Goal: Communication & Community: Ask a question

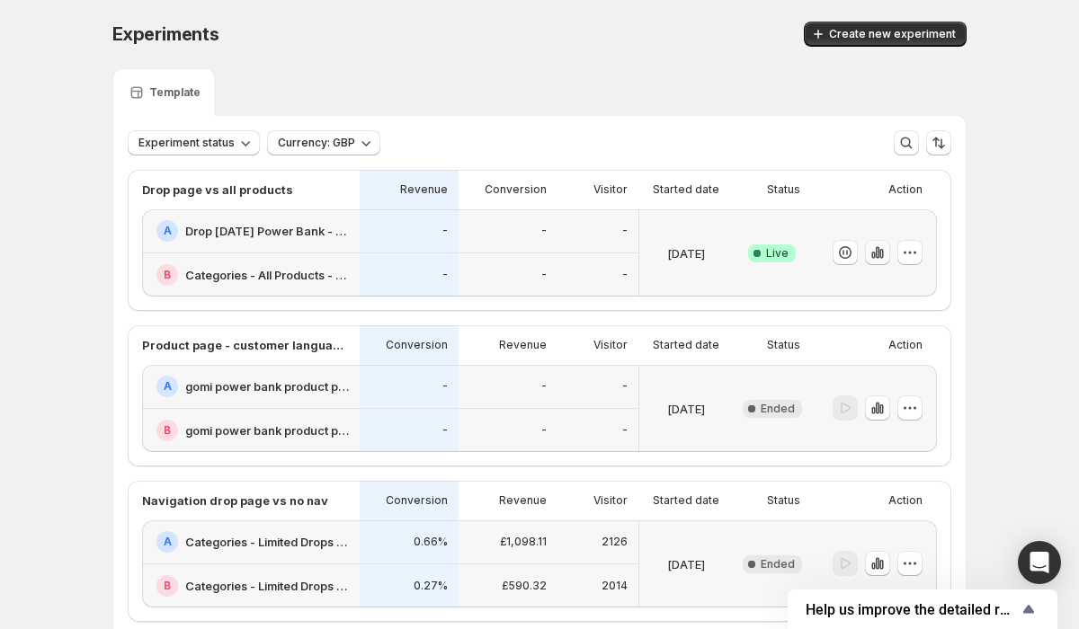
click at [879, 261] on icon "button" at bounding box center [877, 253] width 18 height 18
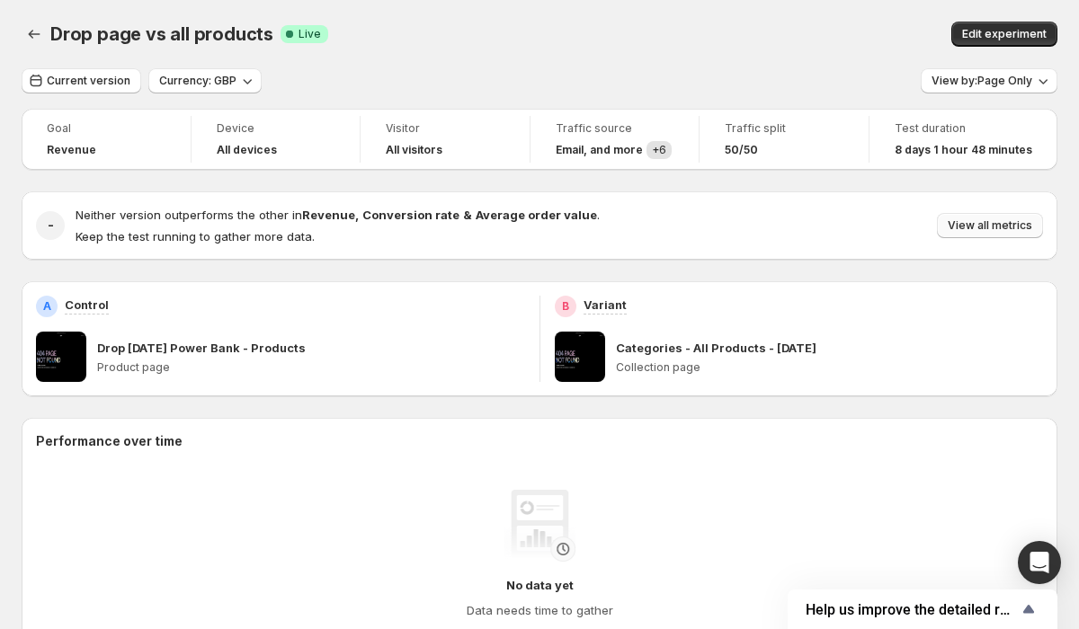
click at [1008, 230] on span "View all metrics" at bounding box center [990, 225] width 85 height 14
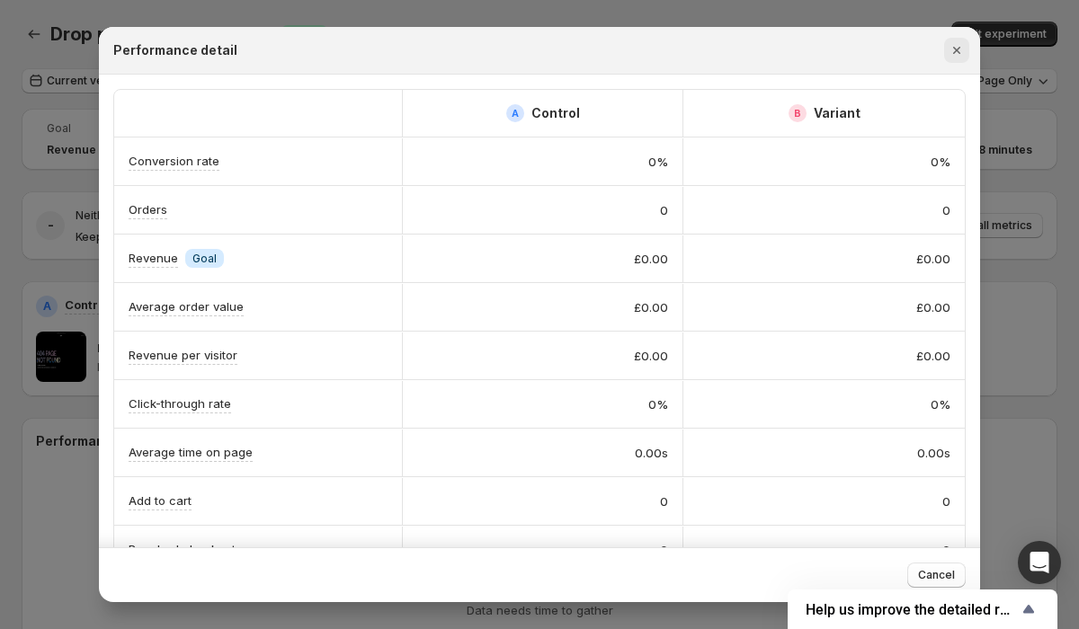
click at [963, 57] on icon "Close" at bounding box center [957, 50] width 18 height 18
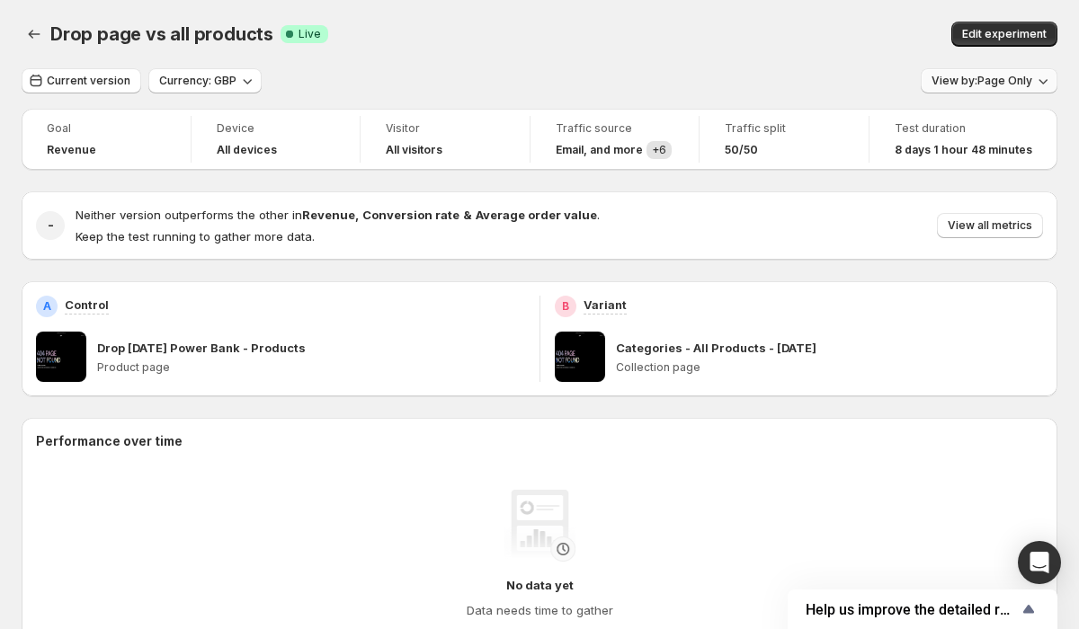
click at [1014, 82] on span "View by: Page Only" at bounding box center [981, 81] width 101 height 14
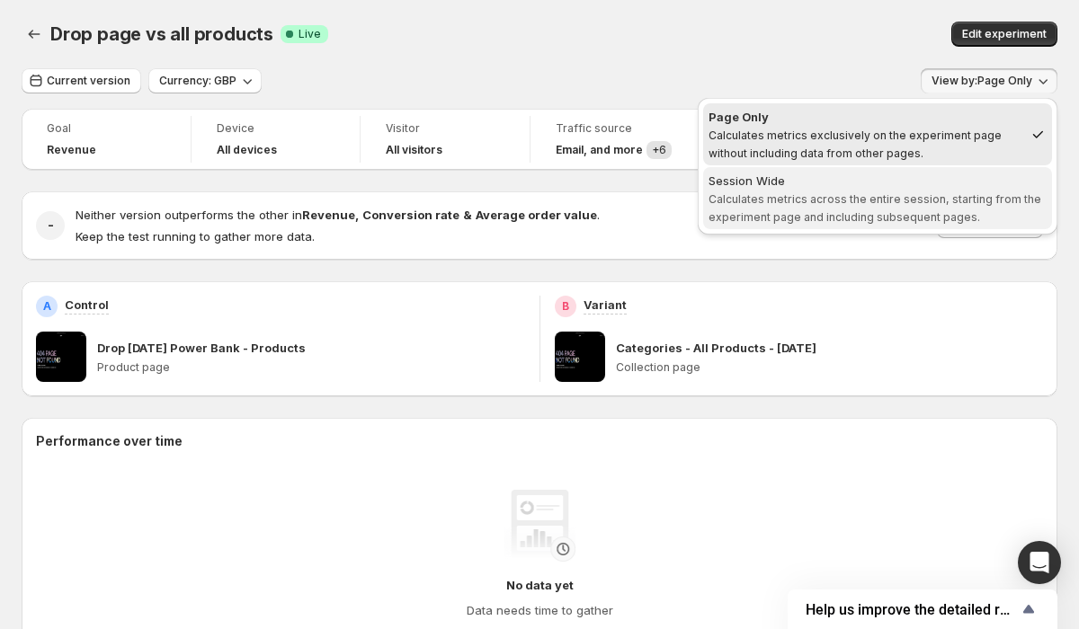
click at [905, 220] on span "Calculates metrics across the entire session, starting from the experiment page…" at bounding box center [874, 207] width 333 height 31
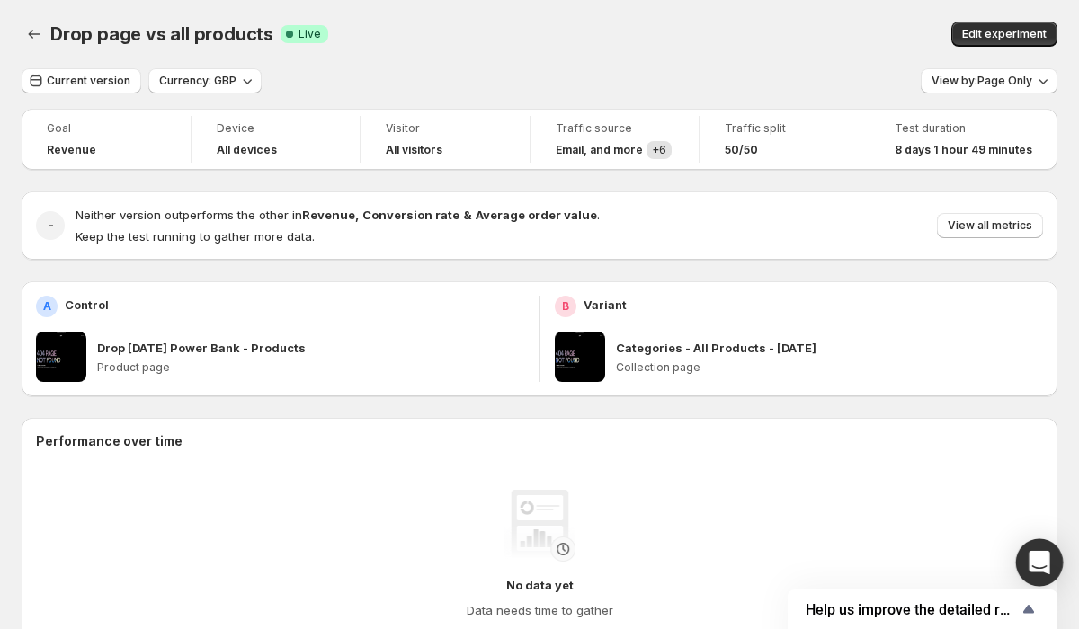
click at [1043, 549] on div "Open Intercom Messenger" at bounding box center [1040, 563] width 48 height 48
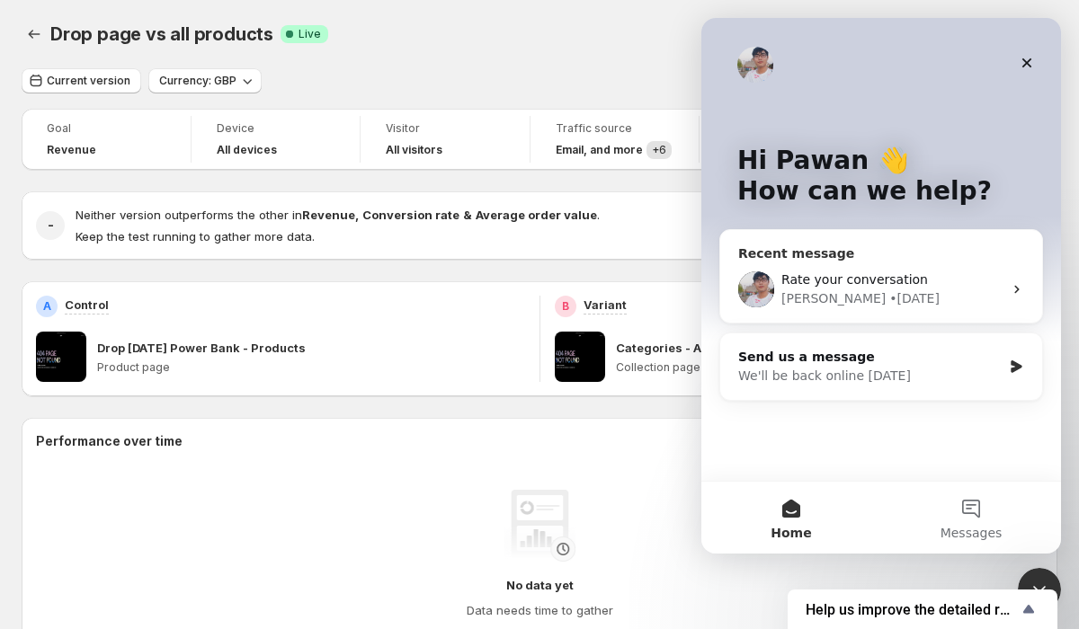
click at [889, 297] on div "• [DATE]" at bounding box center [914, 298] width 50 height 19
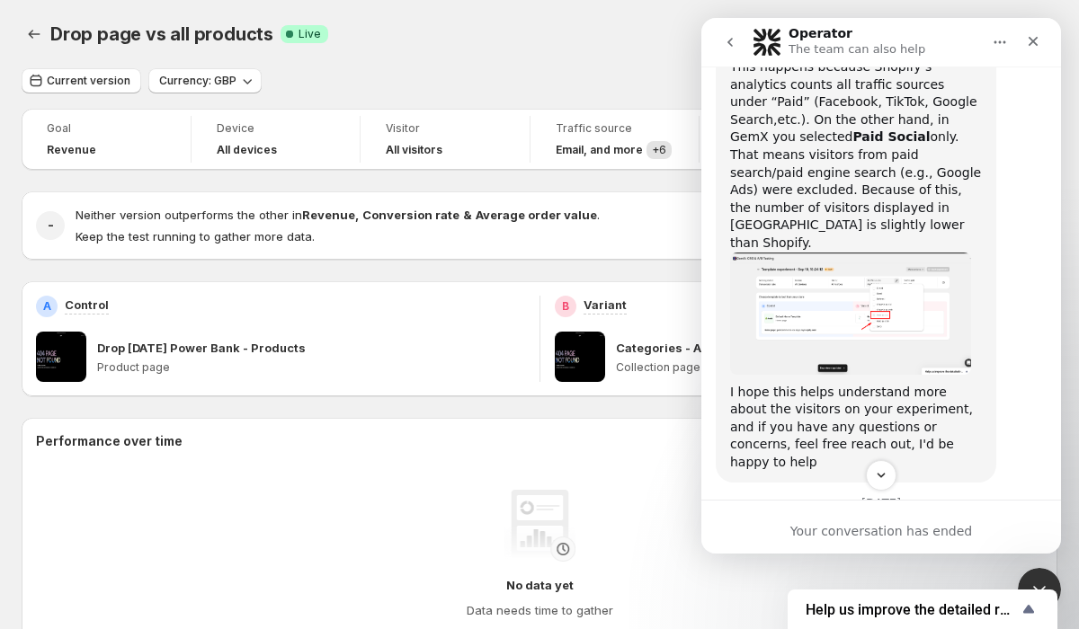
scroll to position [2662, 0]
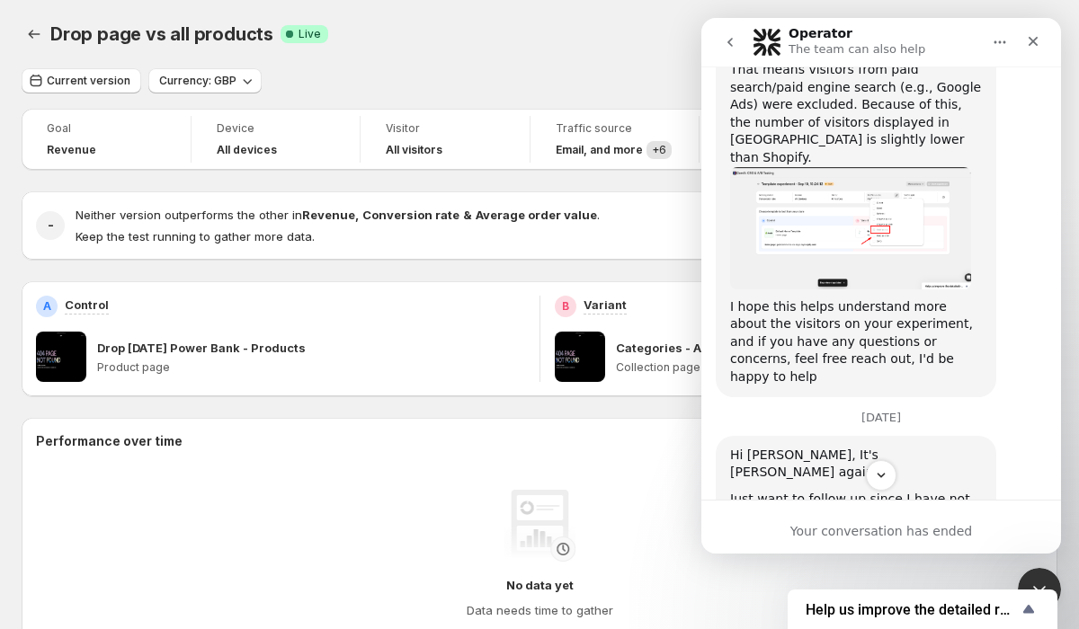
click at [500, 13] on div "Drop page vs all products. This page is ready Drop page vs all products Success…" at bounding box center [540, 34] width 1036 height 68
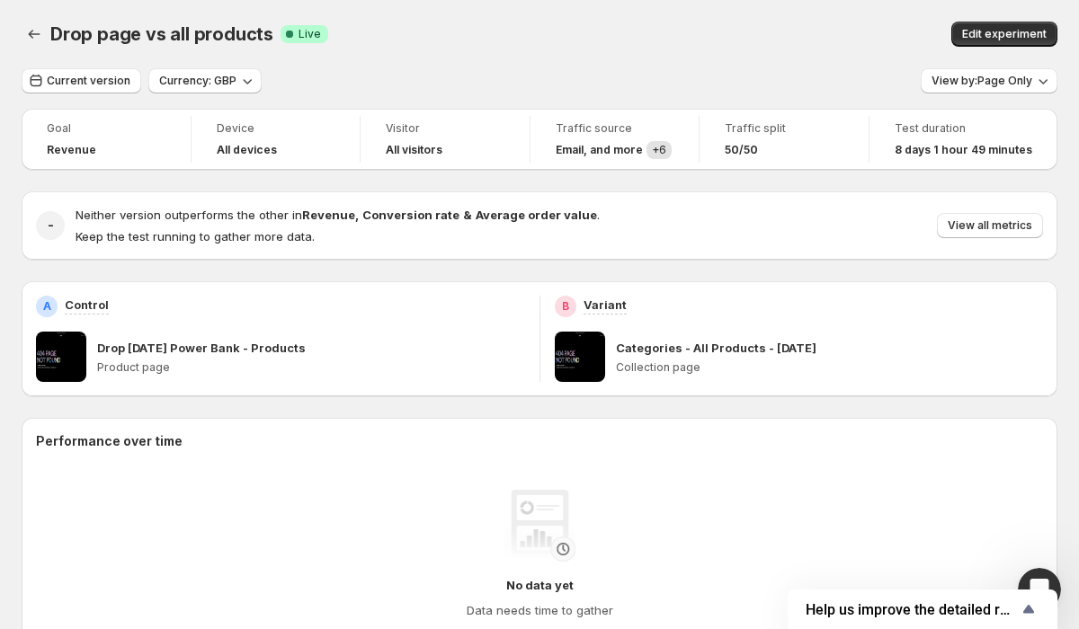
scroll to position [2238, 0]
click at [564, 55] on div "Drop page vs all products. This page is ready Drop page vs all products Success…" at bounding box center [540, 34] width 1036 height 68
click at [628, 22] on div "Drop page vs all products Success Complete Live Edit experiment" at bounding box center [540, 34] width 1036 height 25
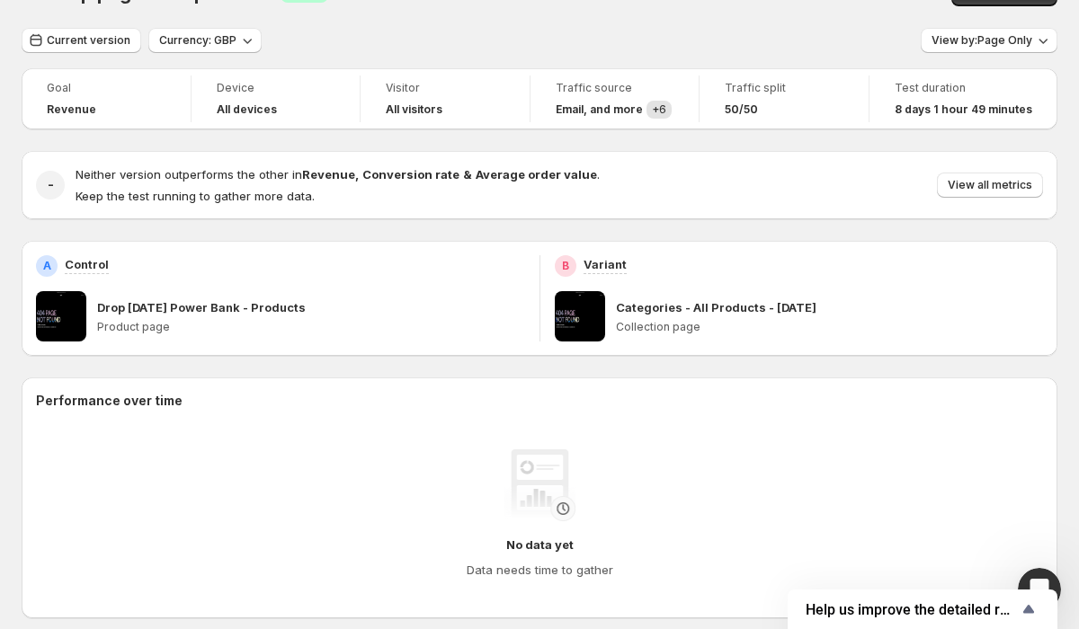
scroll to position [0, 0]
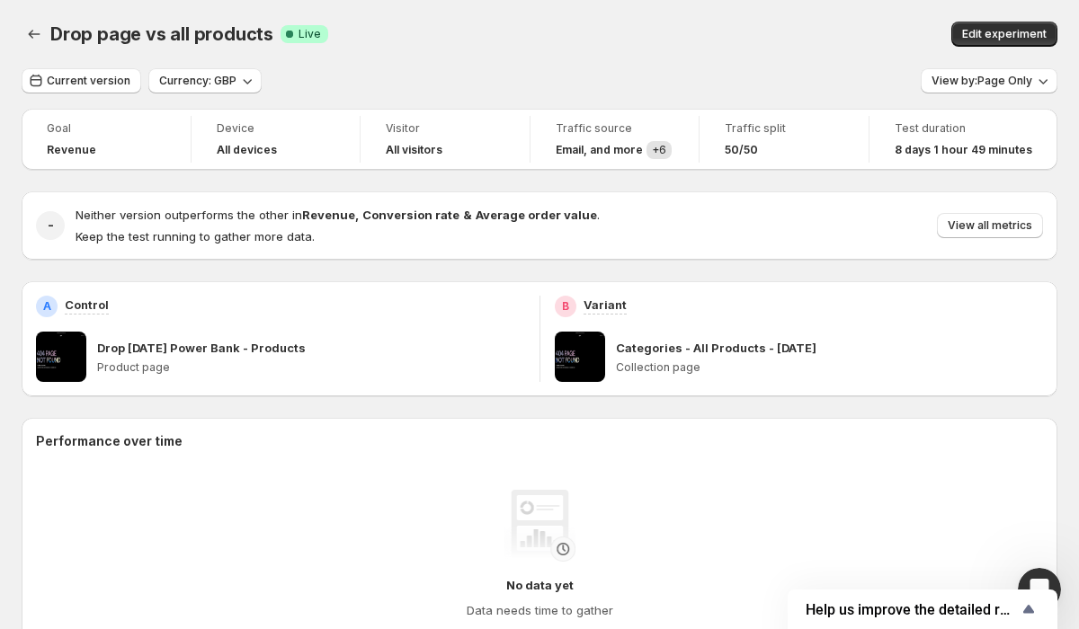
click at [802, 509] on div "No data yet Data needs time to gather" at bounding box center [539, 554] width 978 height 129
click at [1037, 570] on div "Open Intercom Messenger" at bounding box center [1036, 586] width 59 height 59
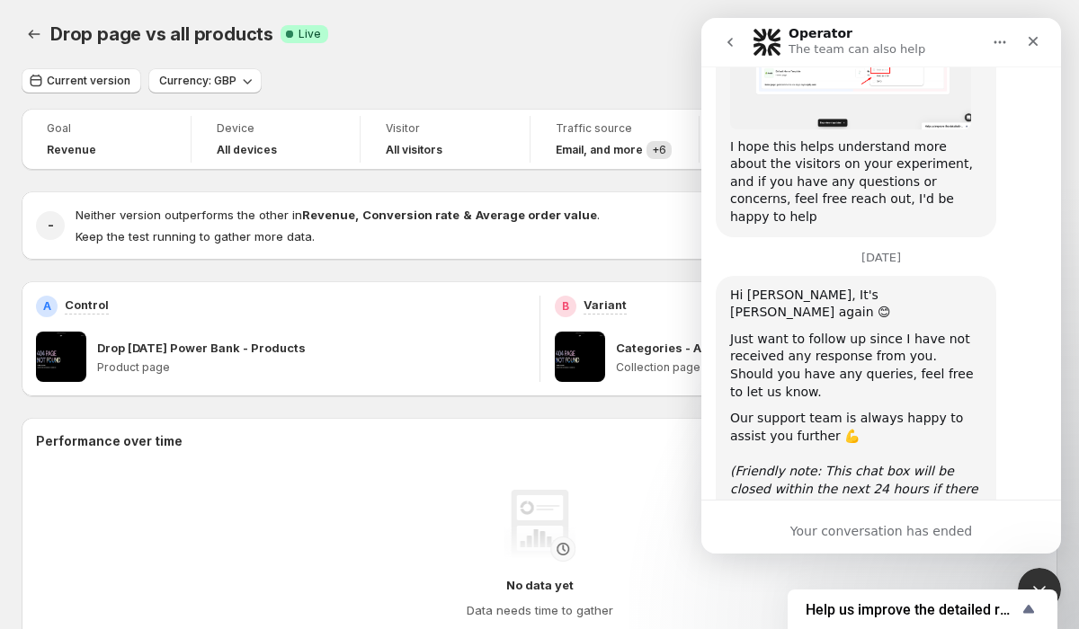
scroll to position [3072, 0]
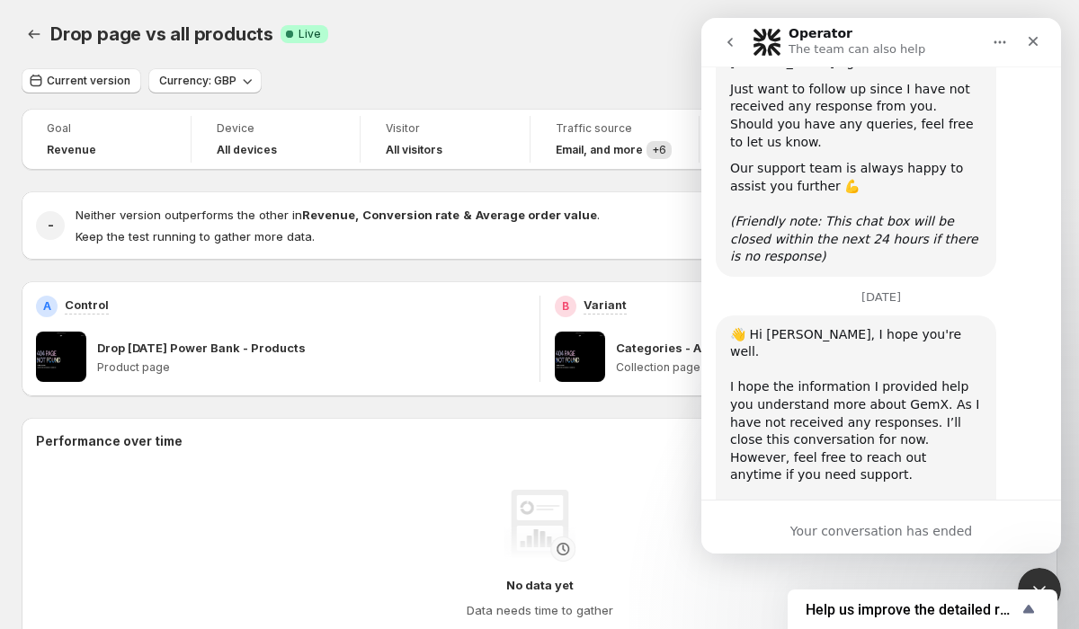
click at [734, 28] on button "go back" at bounding box center [730, 42] width 34 height 34
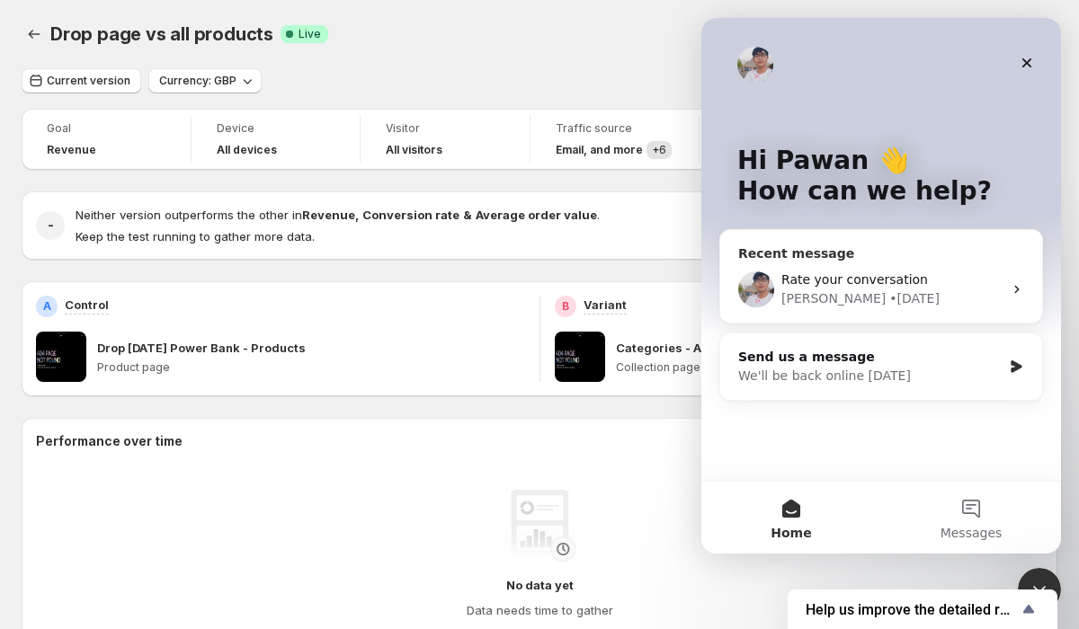
scroll to position [0, 0]
click at [897, 369] on div "We'll be back online [DATE]" at bounding box center [869, 376] width 263 height 19
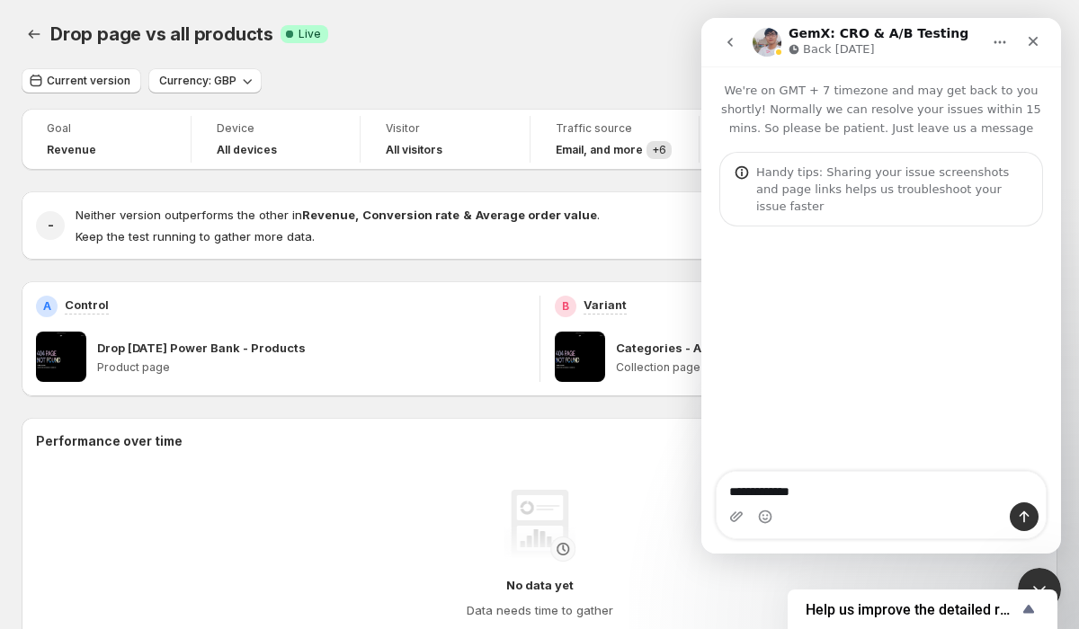
type textarea "**********"
click at [740, 43] on button "go back" at bounding box center [730, 42] width 34 height 34
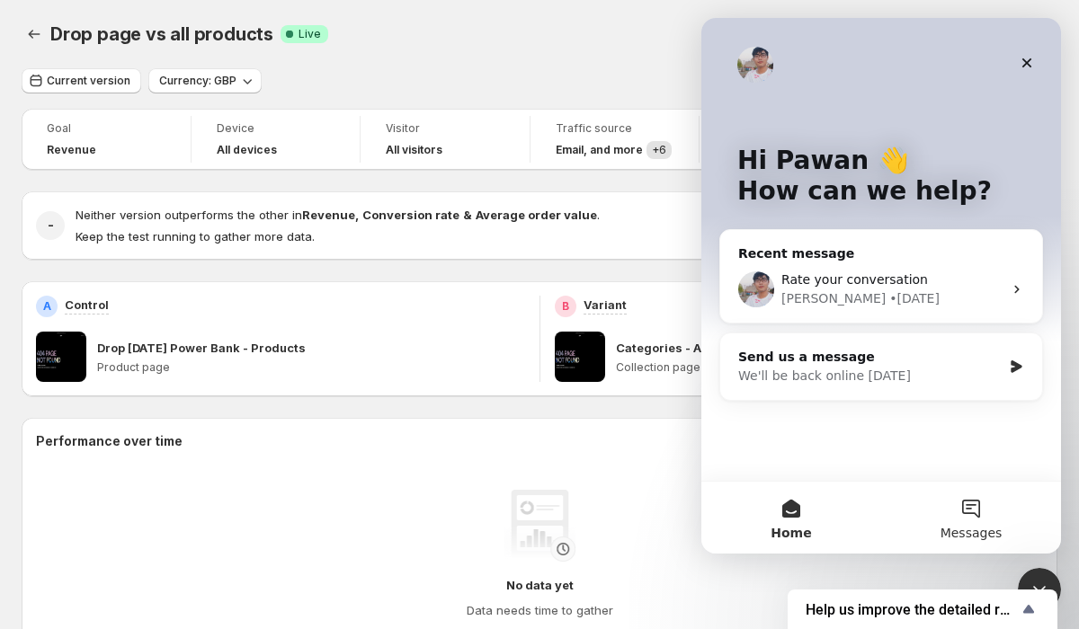
click at [975, 540] on button "Messages" at bounding box center [971, 518] width 180 height 72
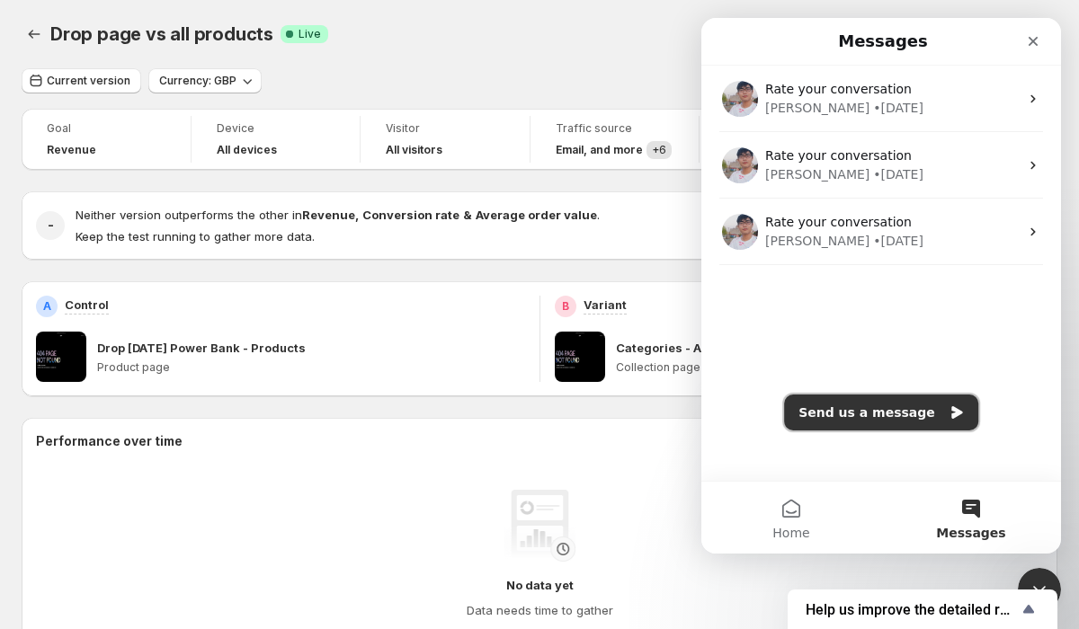
click at [917, 406] on button "Send us a message" at bounding box center [881, 413] width 194 height 36
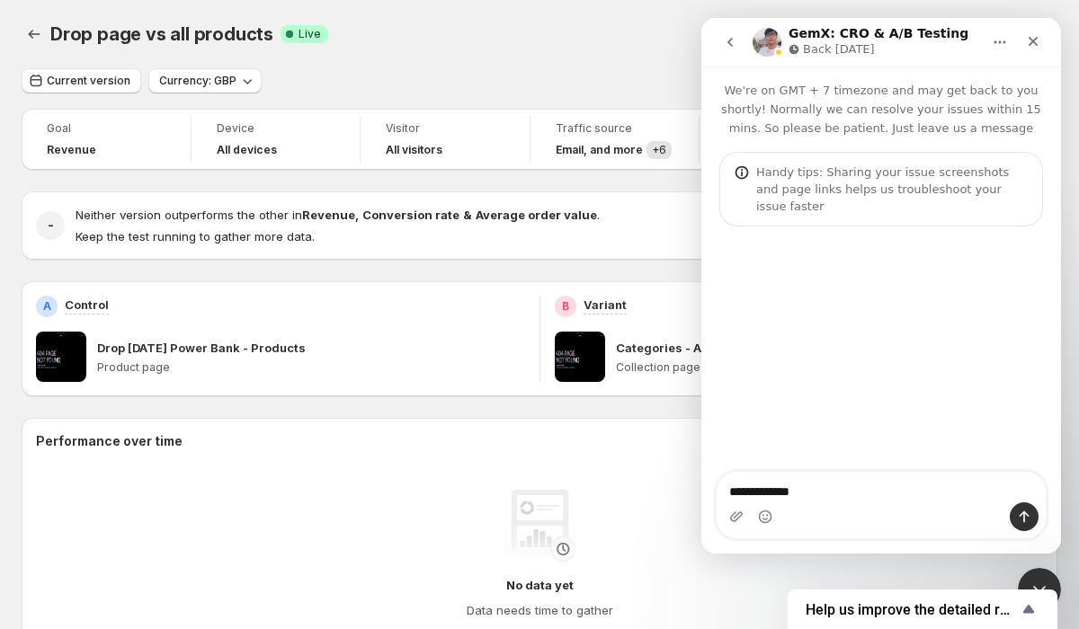
click at [779, 485] on textarea "**********" at bounding box center [881, 487] width 329 height 31
click at [799, 488] on textarea "**********" at bounding box center [881, 487] width 329 height 31
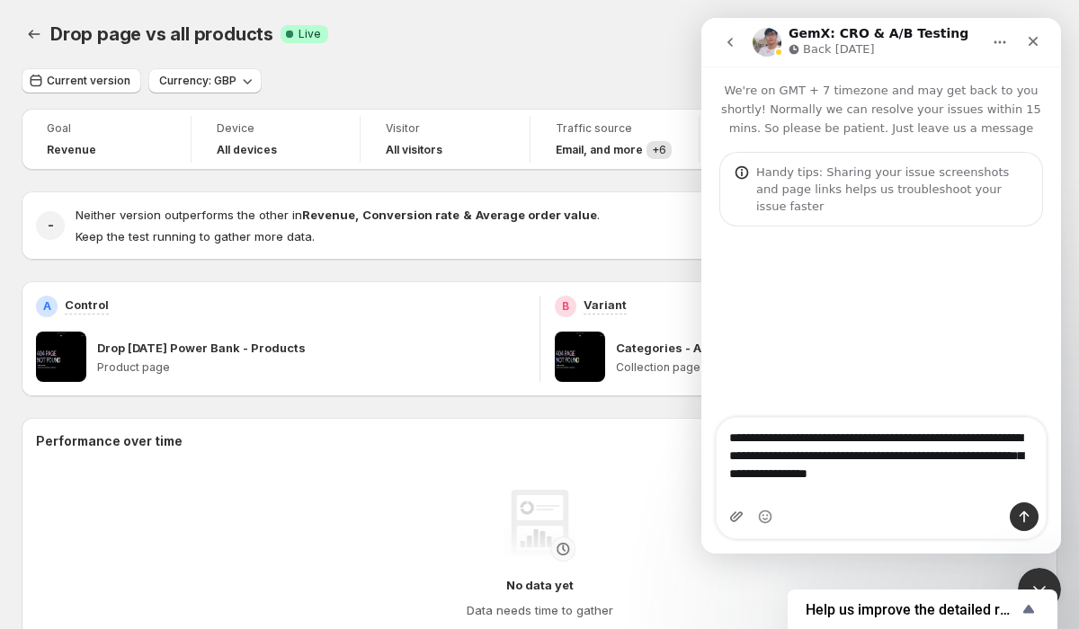
type textarea "**********"
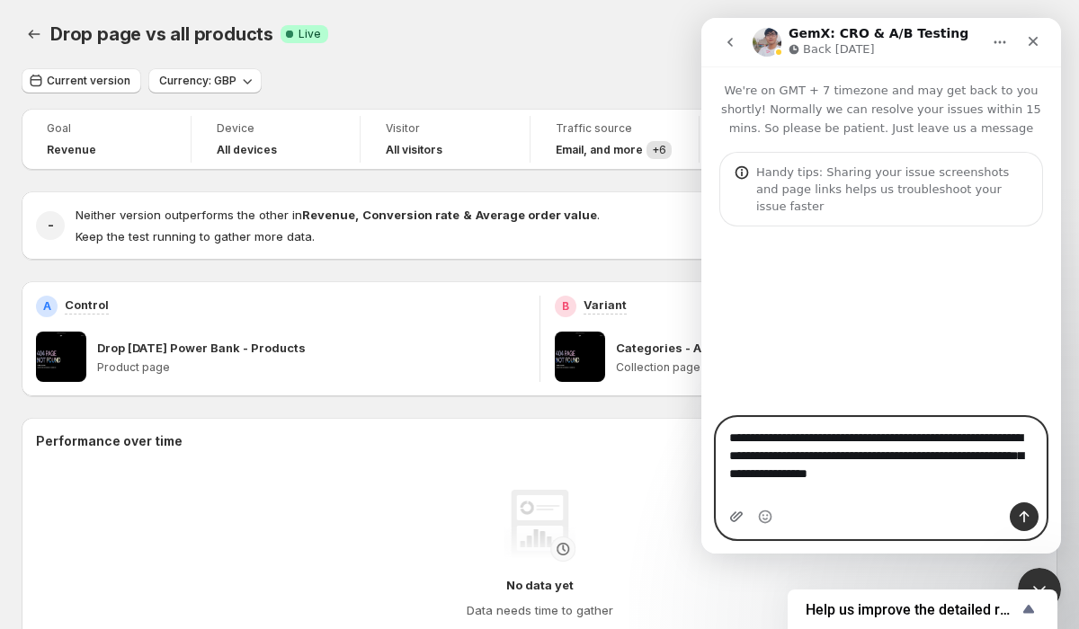
click at [734, 519] on icon "Upload attachment" at bounding box center [736, 517] width 14 height 14
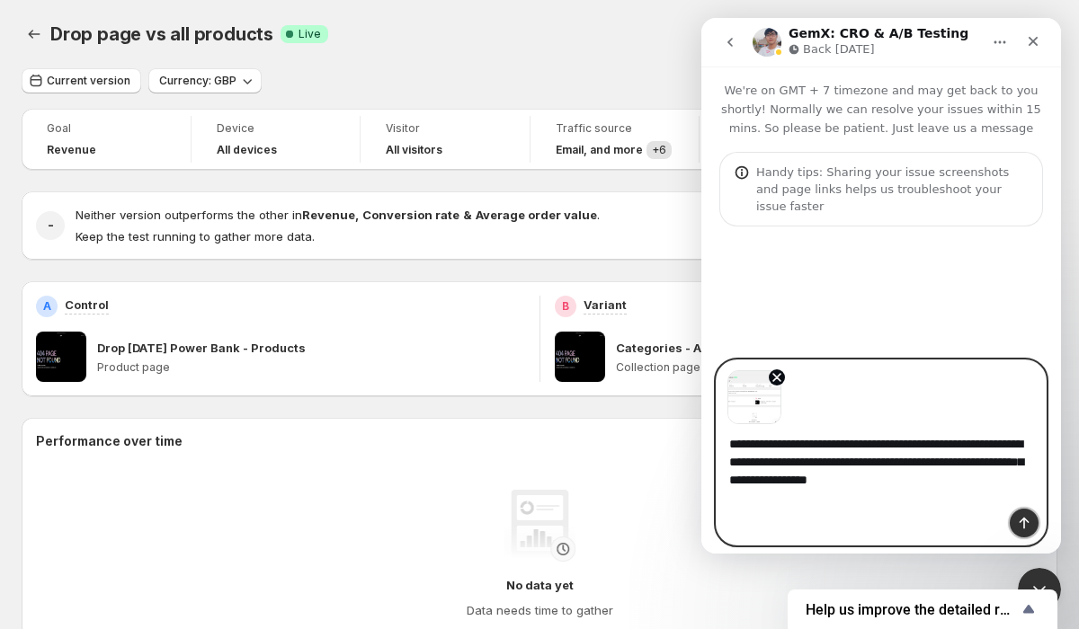
click at [1024, 530] on button "Send a message…" at bounding box center [1024, 523] width 29 height 29
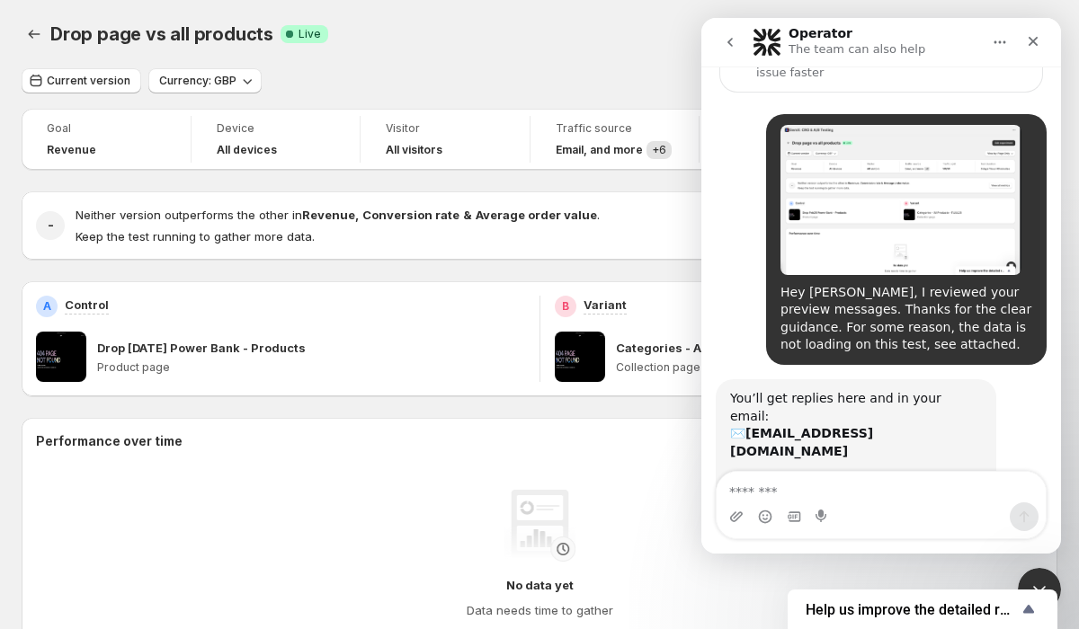
scroll to position [163, 0]
